Goal: Information Seeking & Learning: Learn about a topic

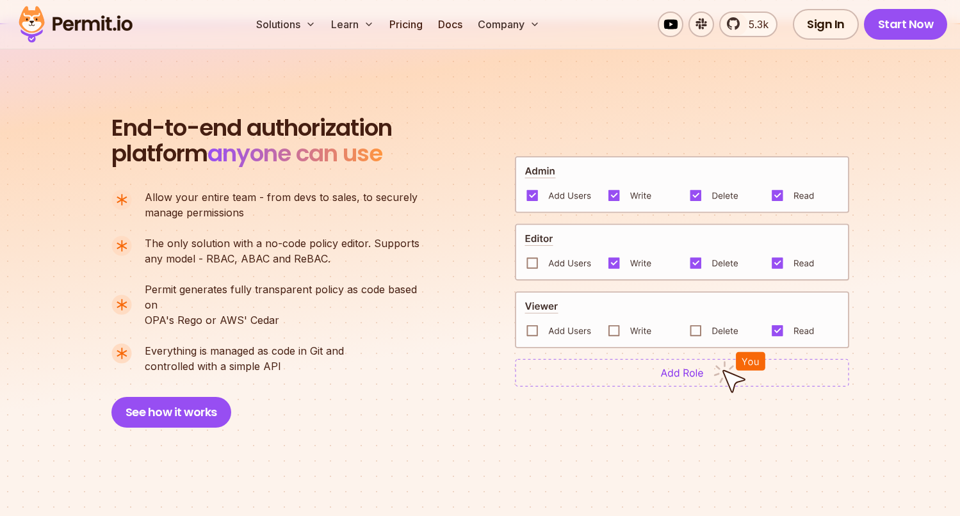
scroll to position [856, 0]
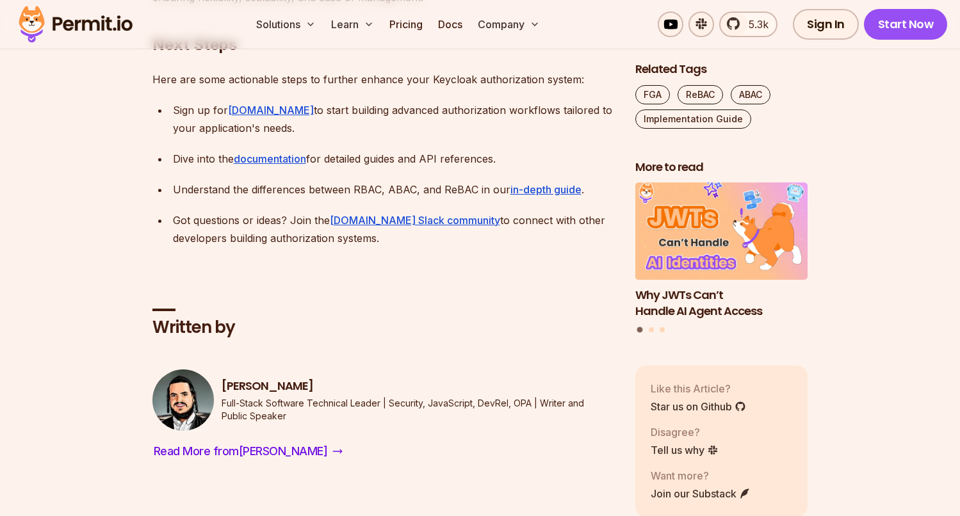
scroll to position [12437, 0]
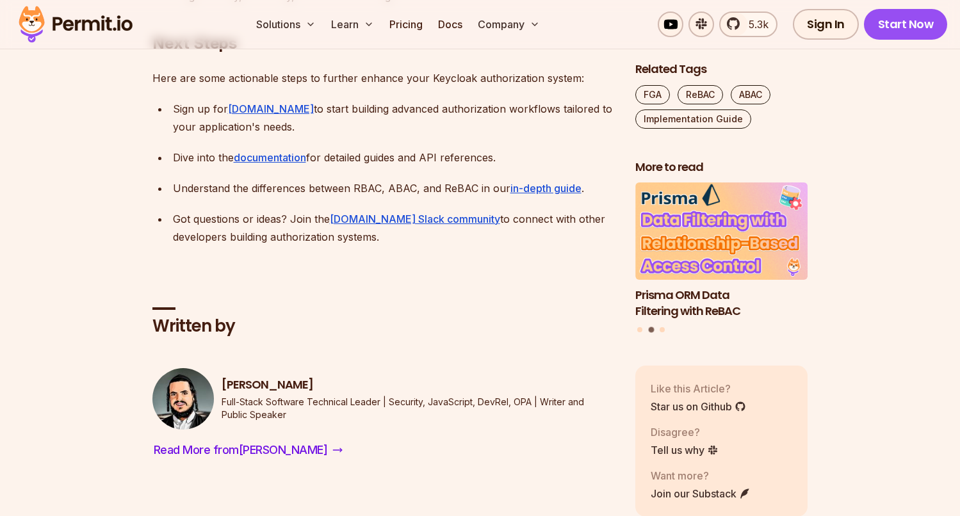
click at [90, 16] on img at bounding box center [76, 25] width 126 height 44
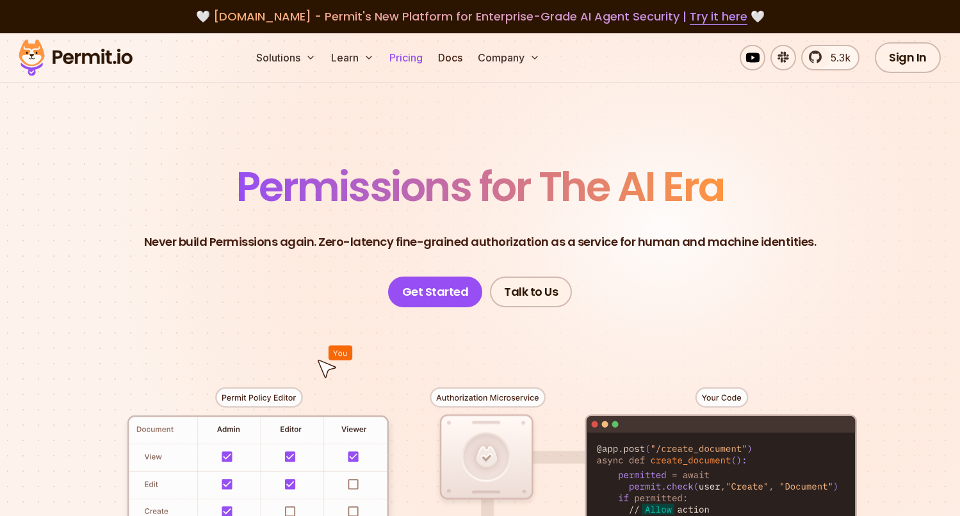
click at [414, 63] on link "Pricing" at bounding box center [406, 58] width 44 height 26
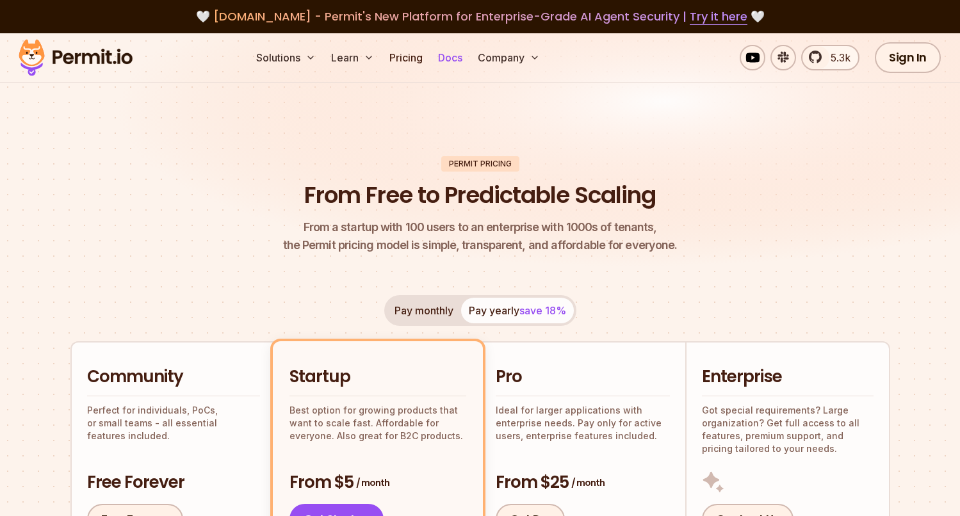
click at [447, 58] on link "Docs" at bounding box center [450, 58] width 35 height 26
